Goal: Check status: Check status

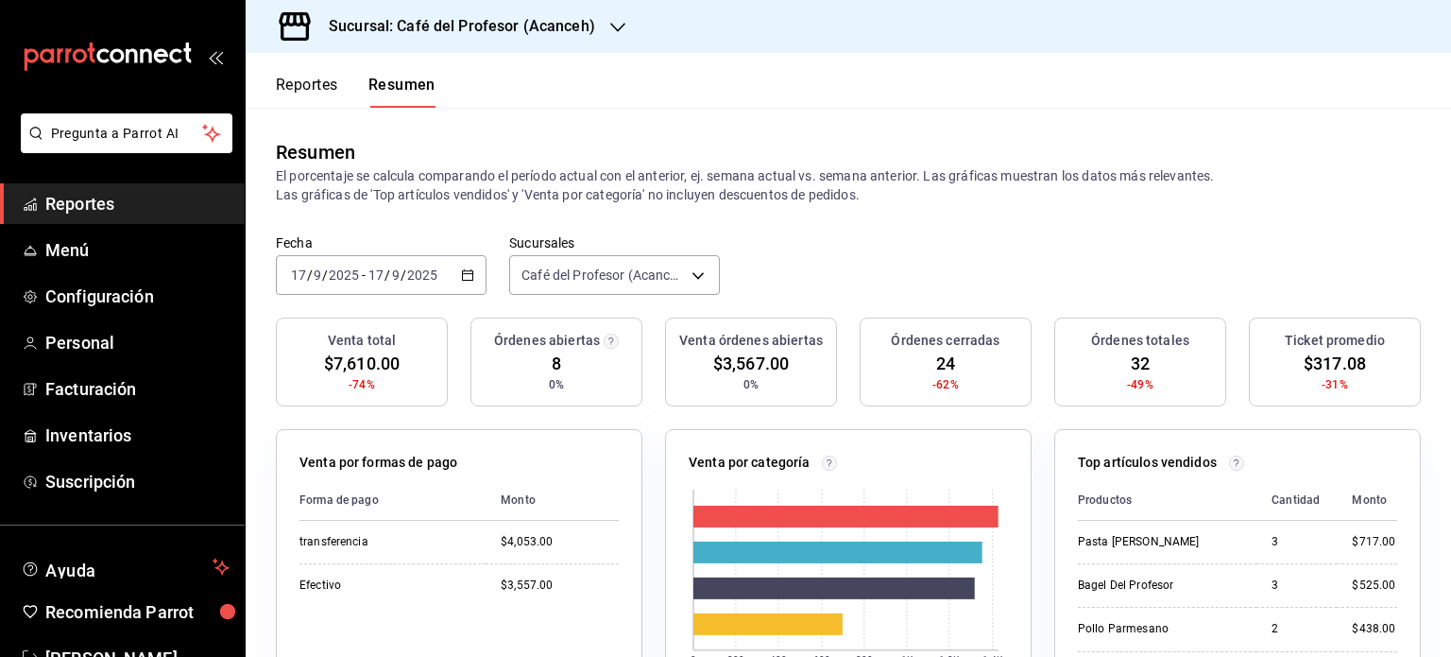
scroll to position [3, 0]
click at [616, 27] on icon "button" at bounding box center [617, 27] width 15 height 9
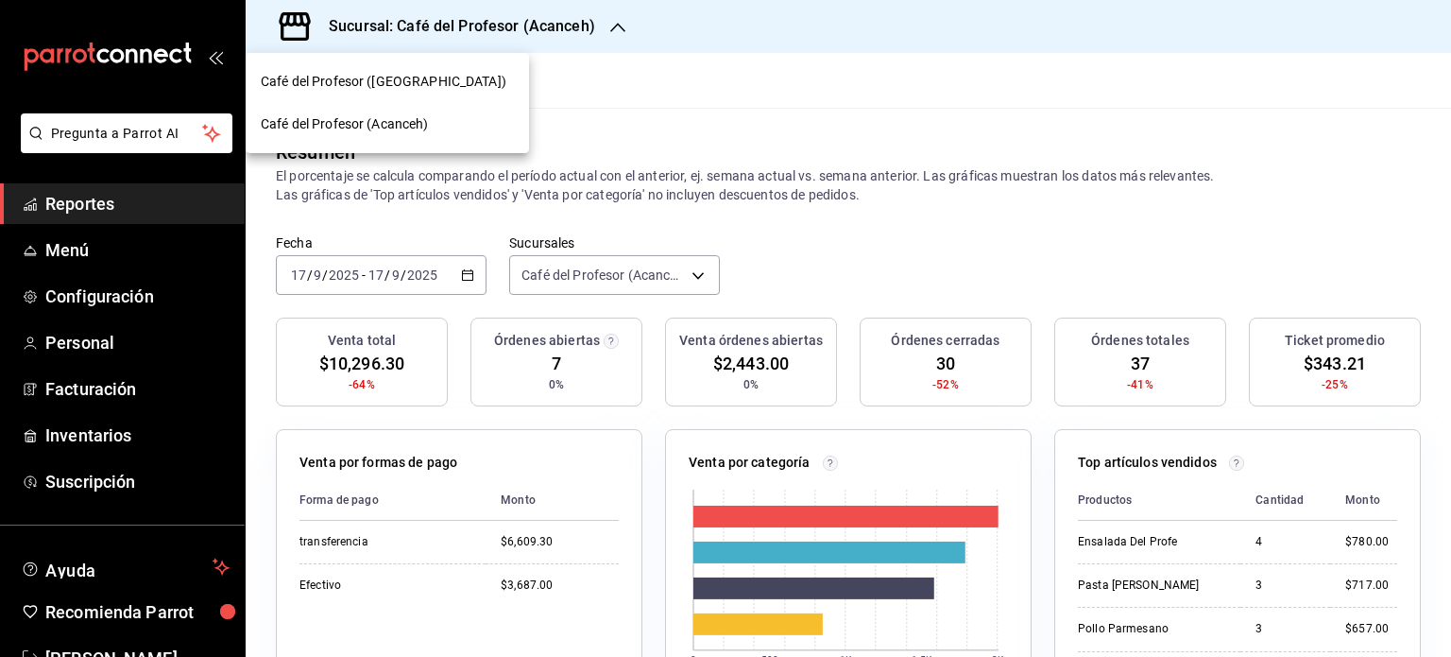
click at [486, 80] on div "Café del Profesor ([GEOGRAPHIC_DATA])" at bounding box center [387, 82] width 253 height 20
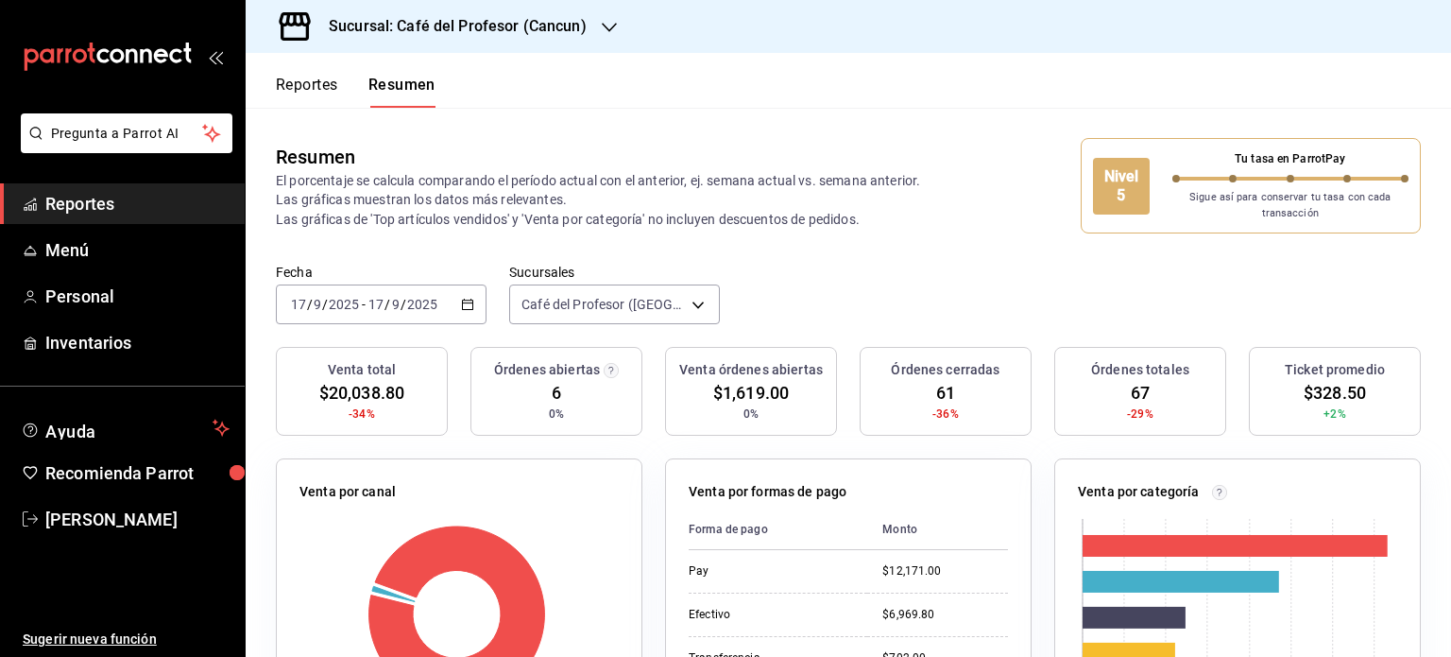
click at [593, 29] on div "Sucursal: Café del Profesor (Cancun)" at bounding box center [443, 26] width 364 height 53
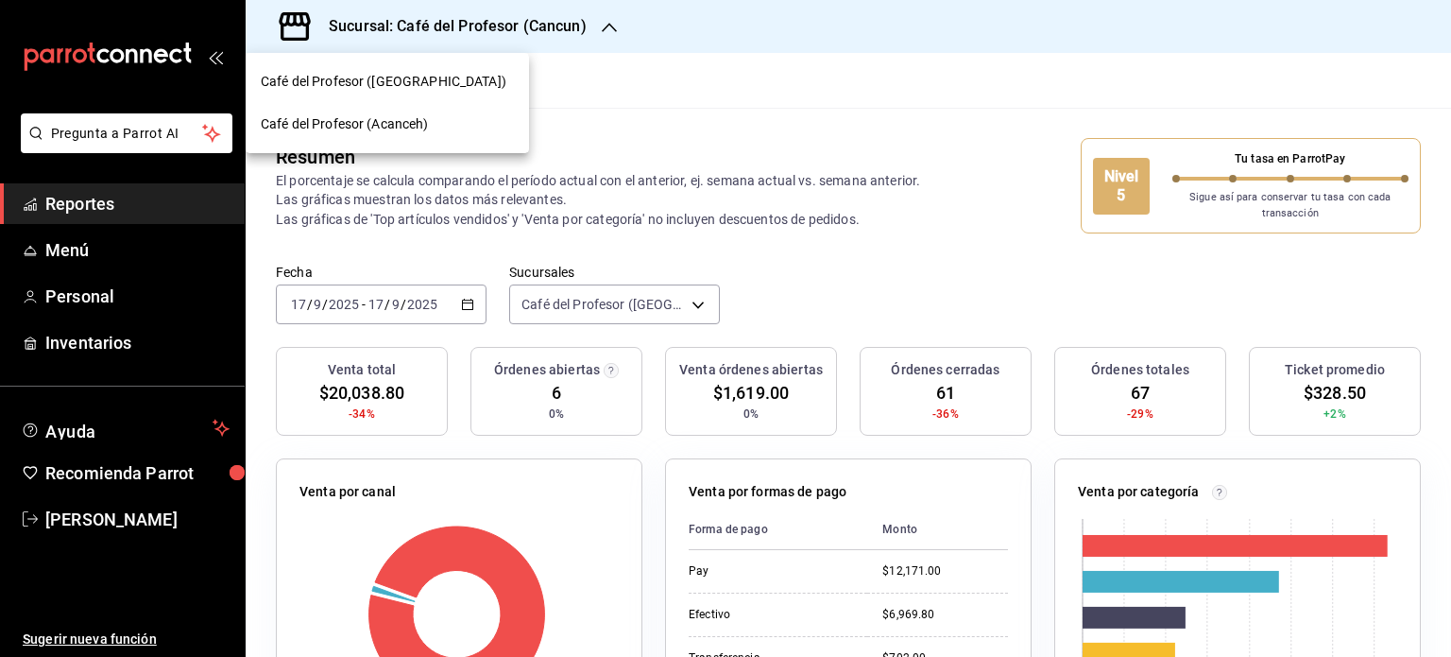
click at [490, 128] on div "Café del Profesor (Acanceh)" at bounding box center [387, 124] width 253 height 20
